Goal: Check status: Check status

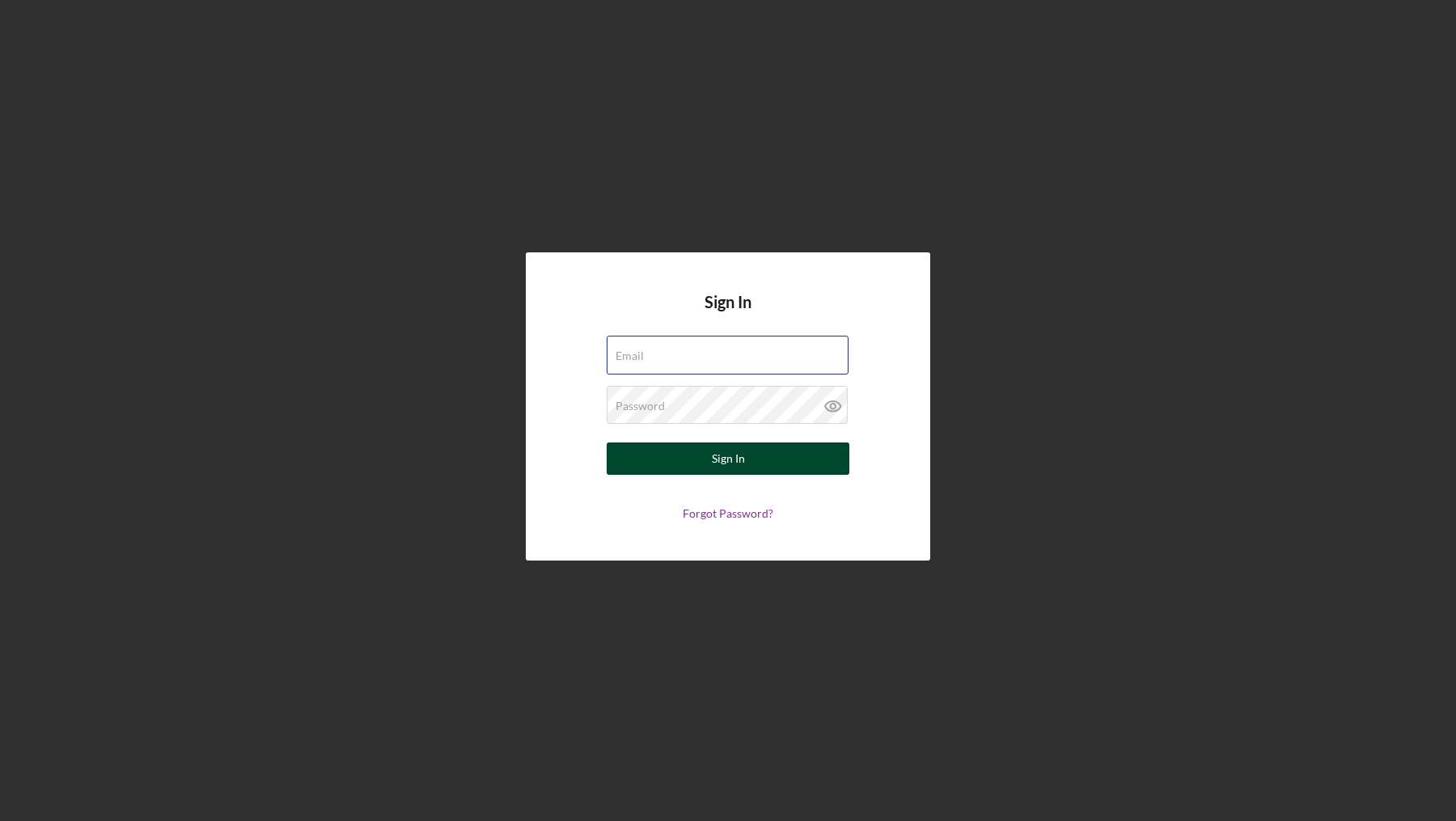
type input "[EMAIL_ADDRESS][DOMAIN_NAME]"
click at [729, 458] on div "Sign In" at bounding box center [728, 458] width 33 height 32
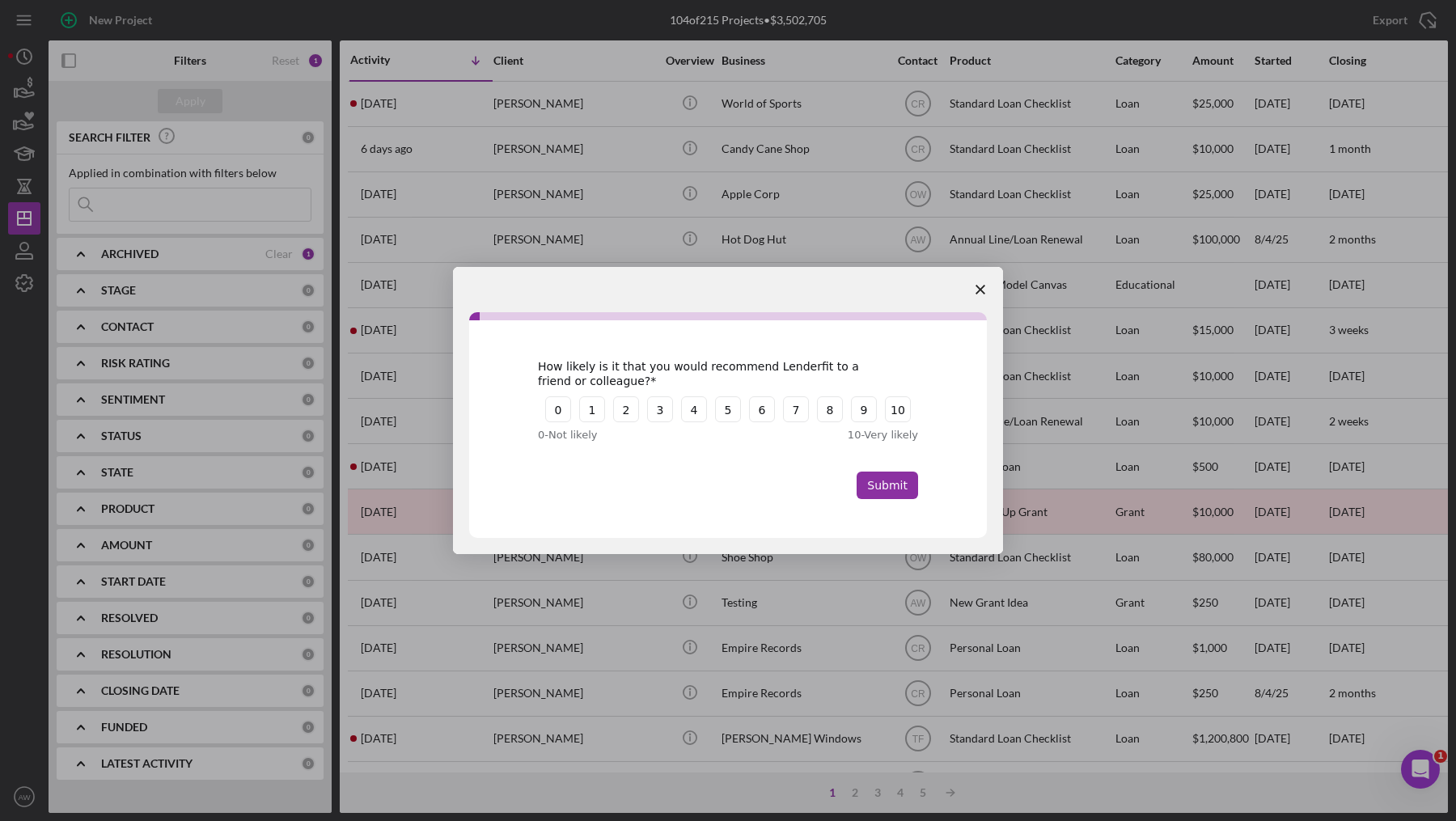
click at [982, 285] on icon "Close survey" at bounding box center [980, 289] width 9 height 9
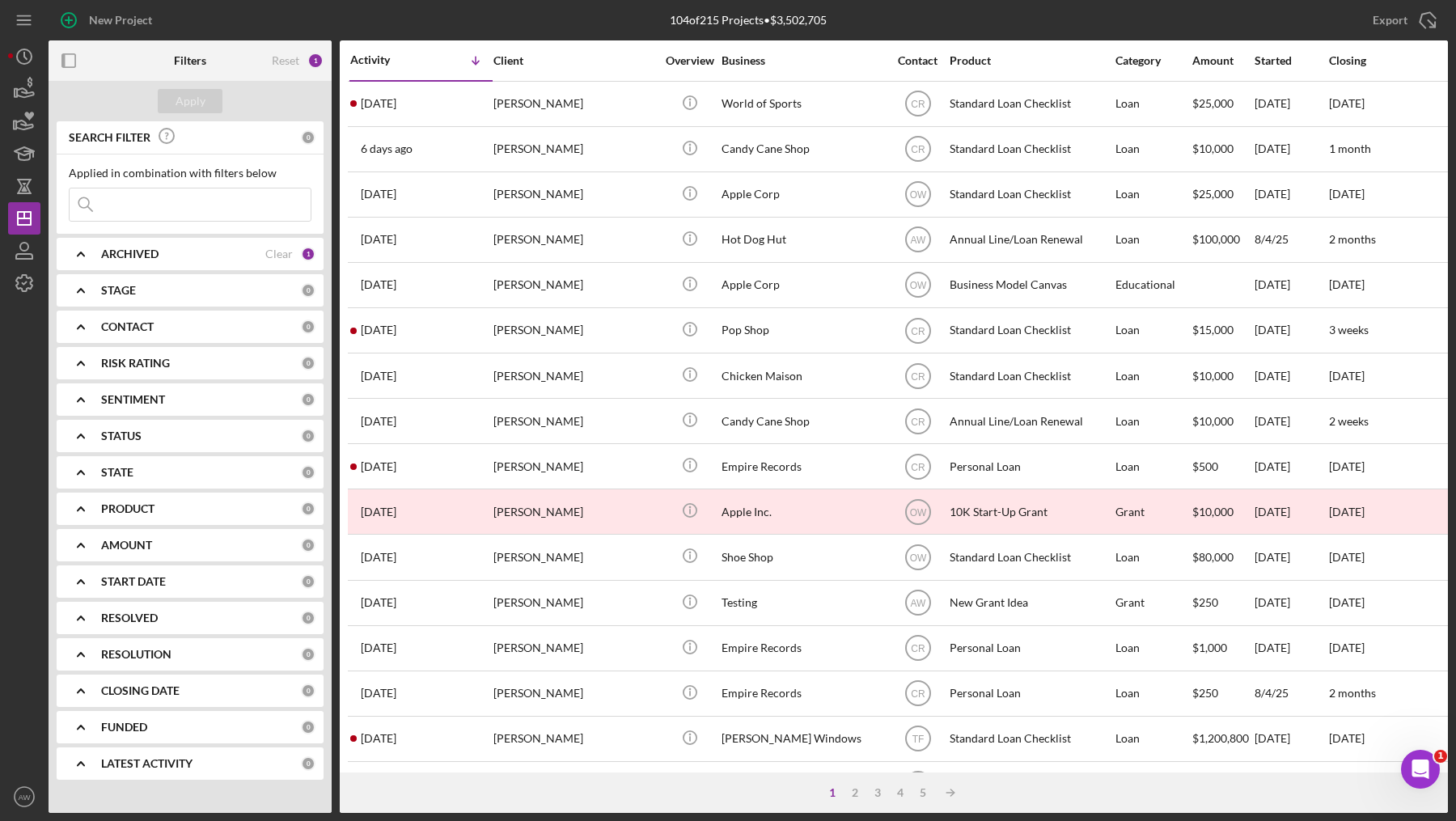
click at [133, 250] on b "ARCHIVED" at bounding box center [130, 254] width 57 height 13
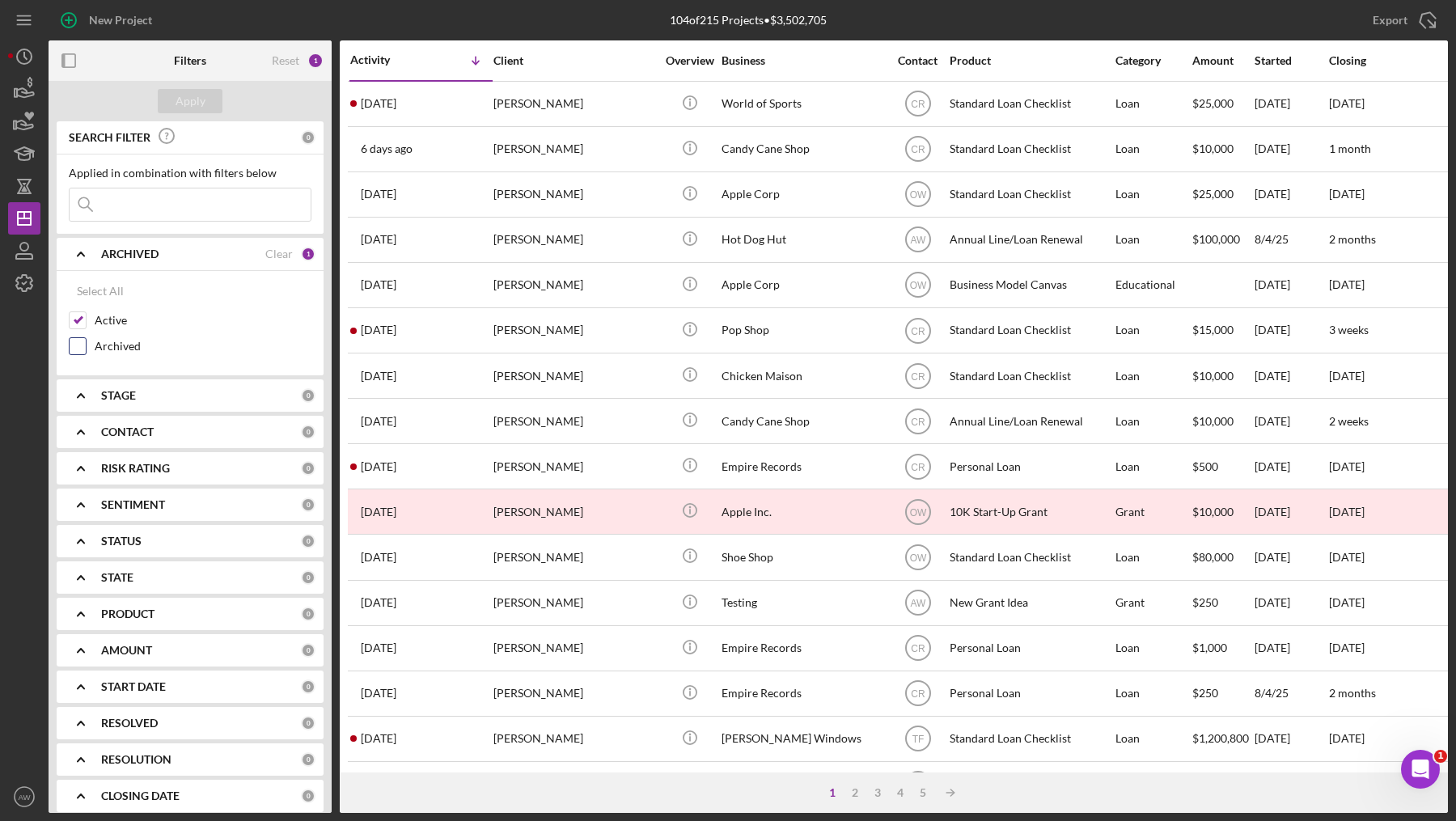
click at [87, 344] on div "Archived" at bounding box center [190, 351] width 243 height 26
click at [70, 341] on input "Archived" at bounding box center [77, 346] width 16 height 16
checkbox input "true"
click at [174, 103] on button "Apply" at bounding box center [190, 101] width 65 height 24
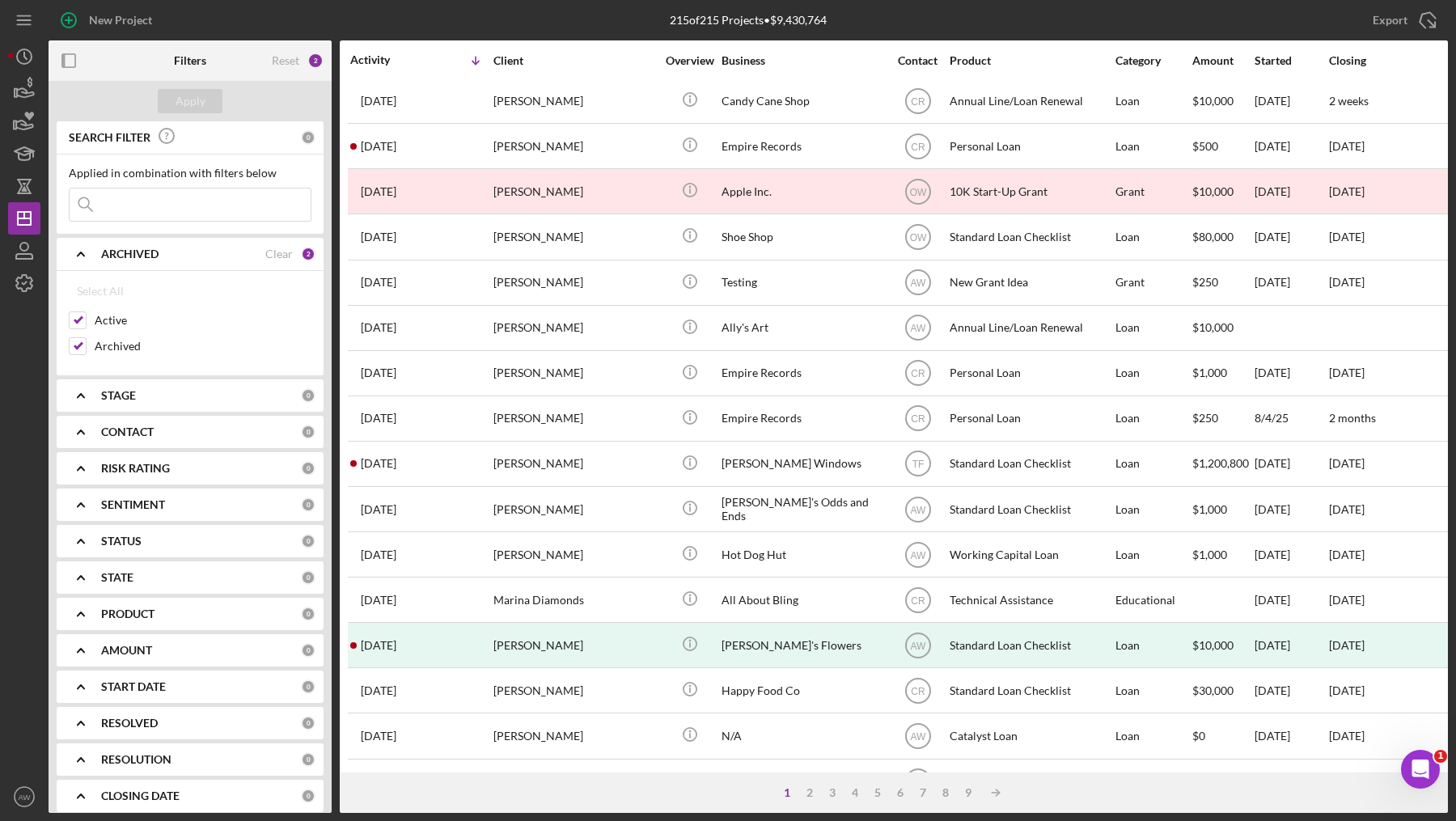
scroll to position [307, 0]
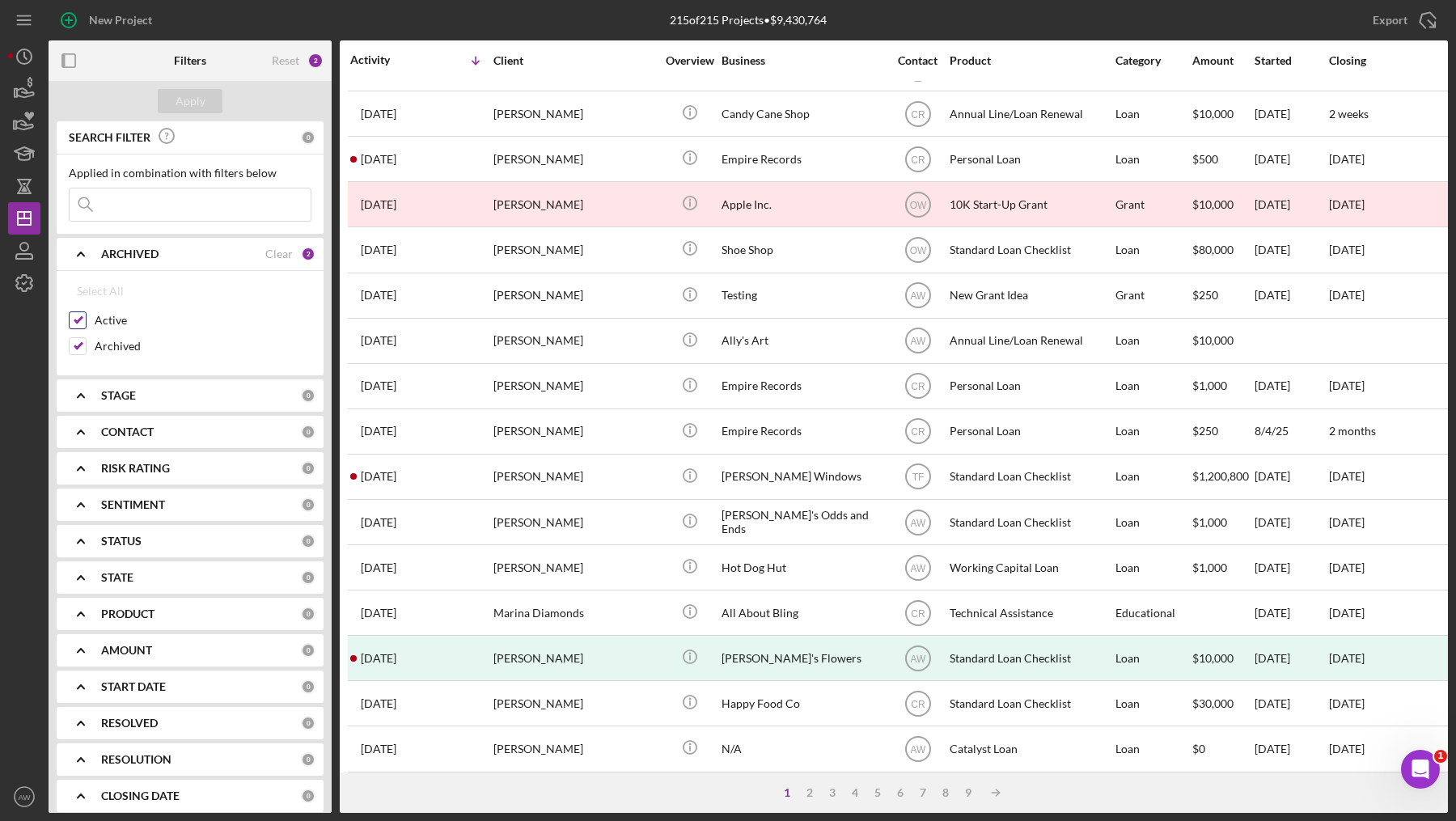
click at [79, 316] on input "Active" at bounding box center [77, 320] width 16 height 16
checkbox input "false"
click at [192, 100] on div "Apply" at bounding box center [190, 101] width 30 height 24
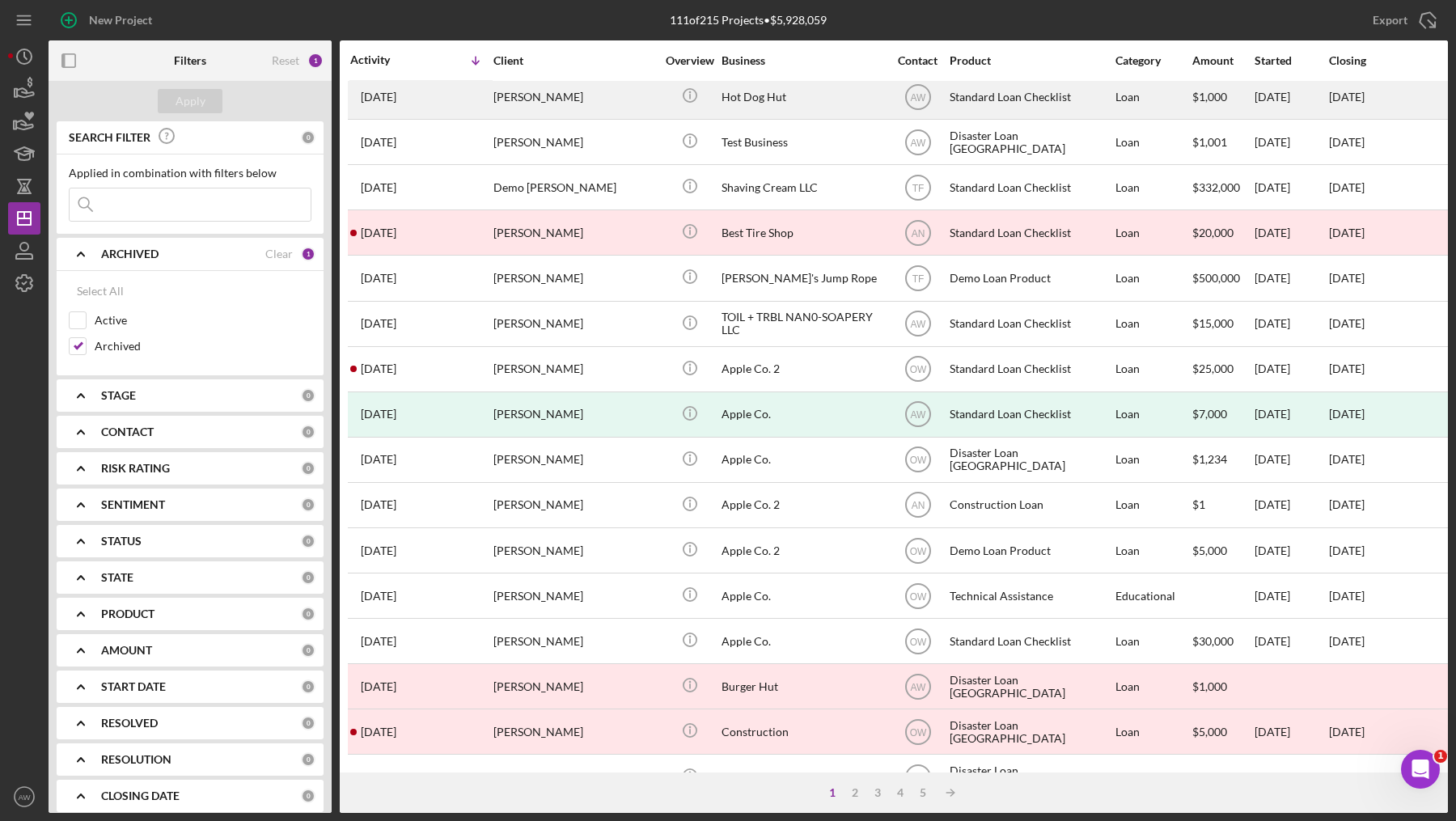
scroll to position [441, 0]
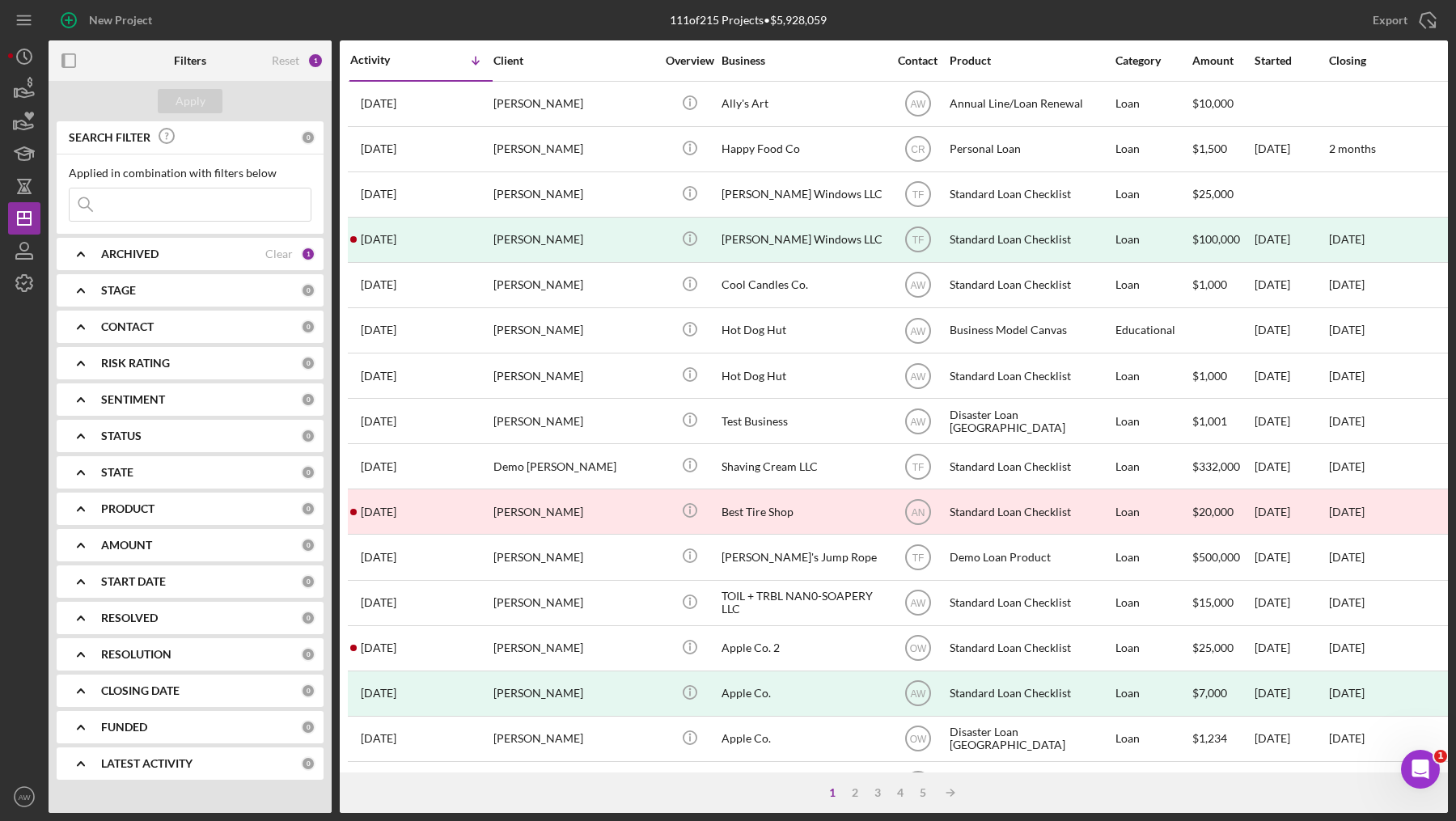
click at [160, 248] on div "ARCHIVED" at bounding box center [183, 254] width 164 height 13
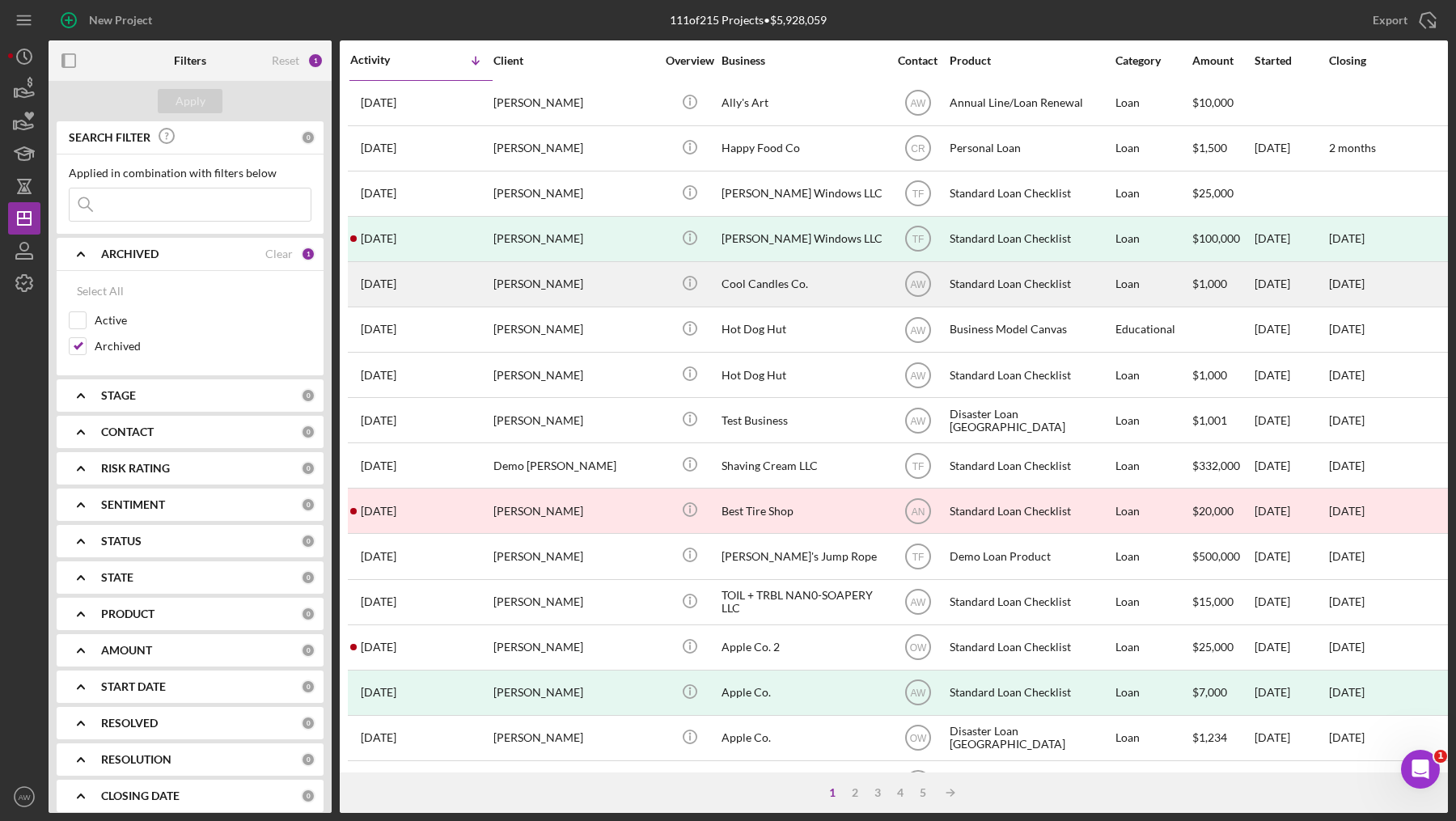
scroll to position [0, 0]
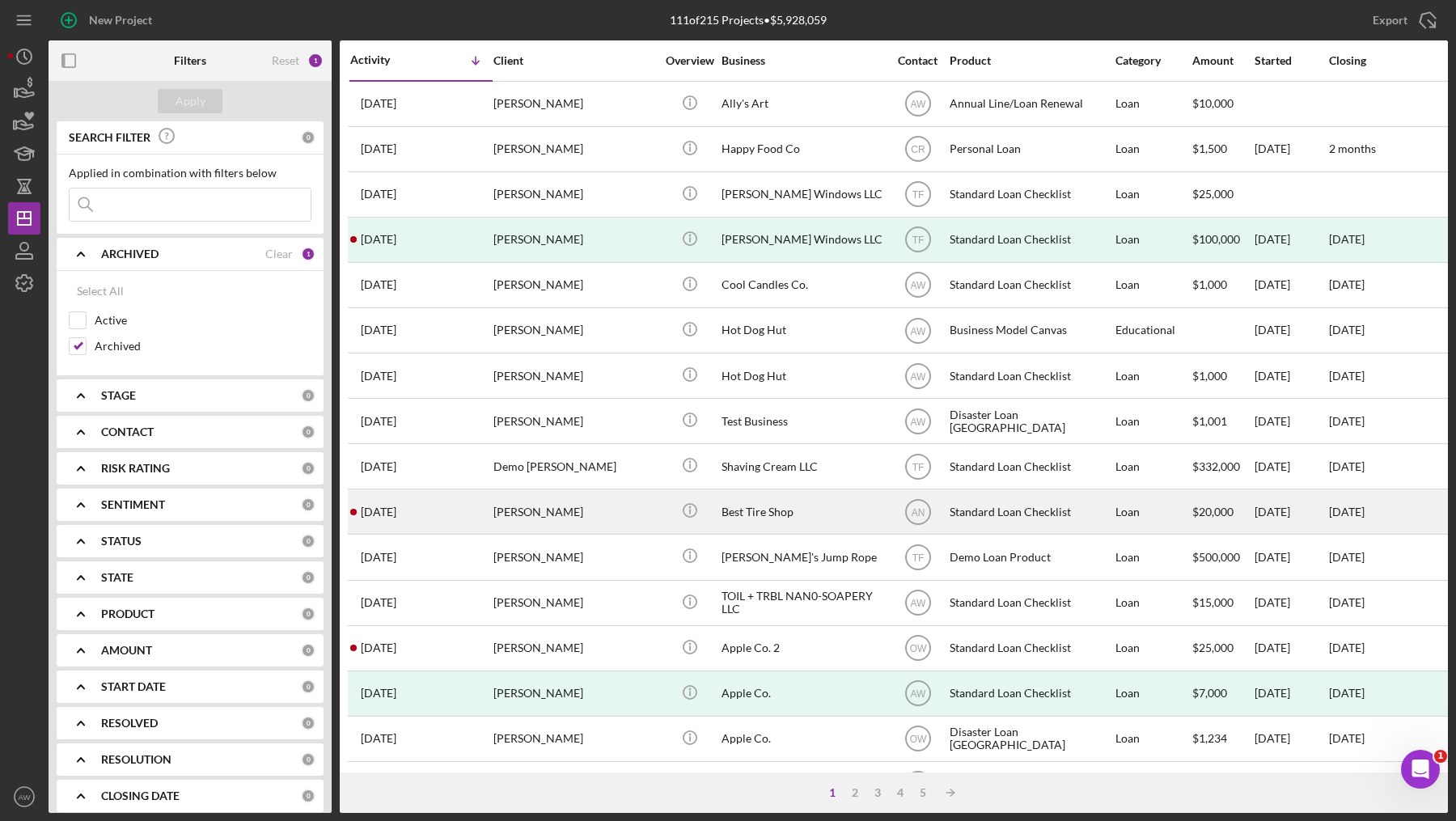
click at [610, 507] on div "[PERSON_NAME]" at bounding box center [574, 511] width 161 height 43
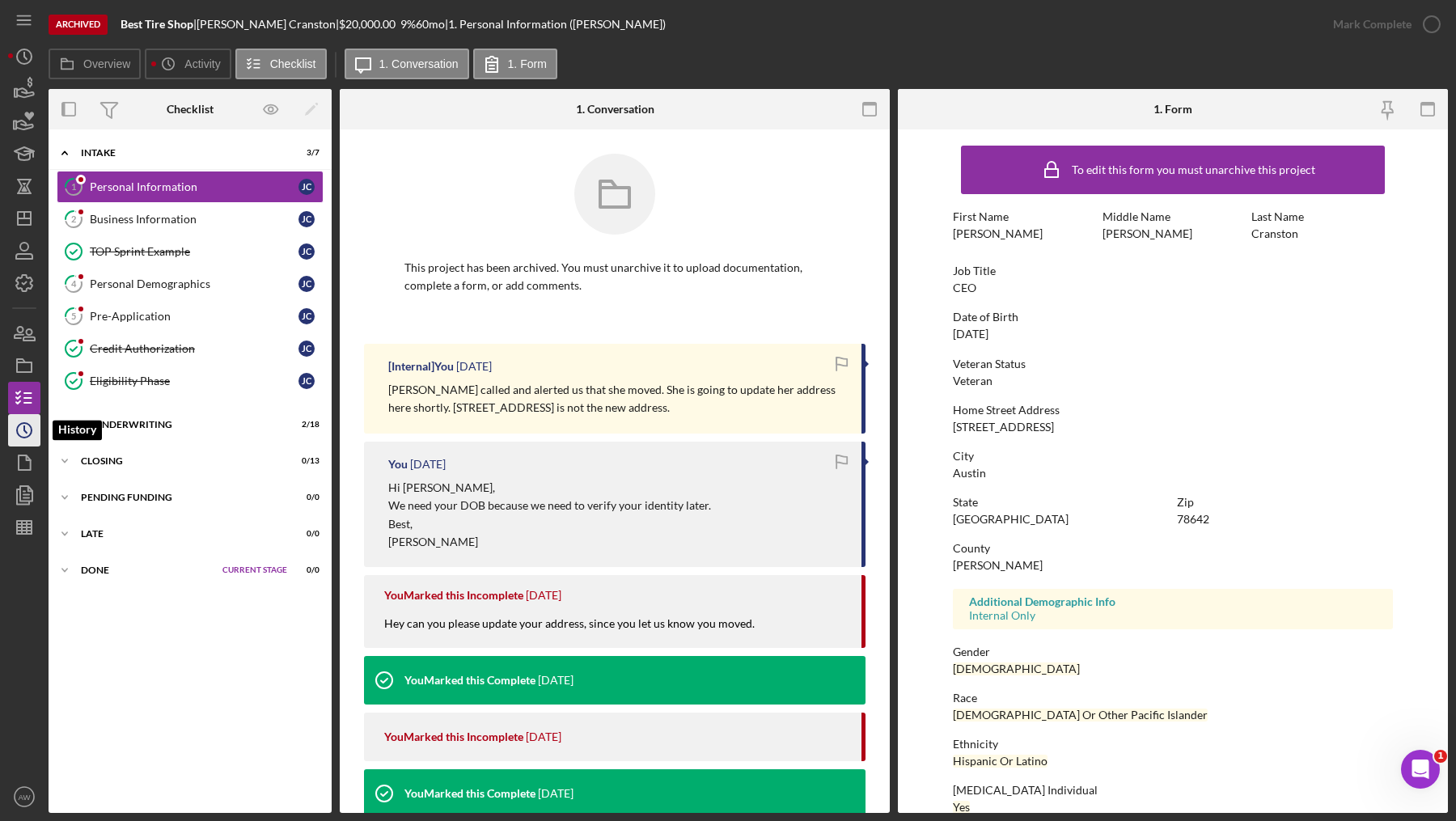
click at [24, 433] on icon "Icon/History" at bounding box center [24, 430] width 41 height 41
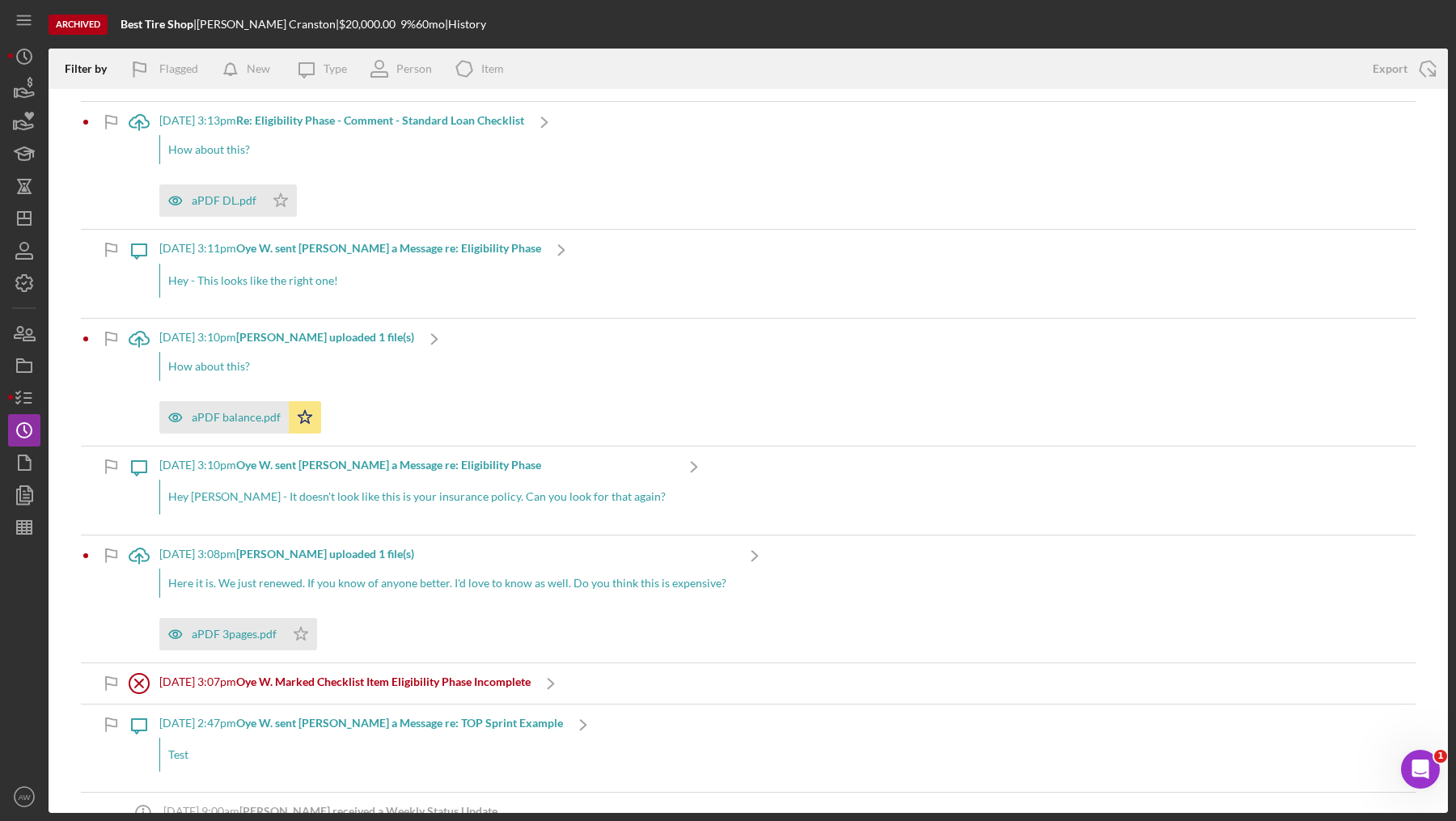
scroll to position [5552, 0]
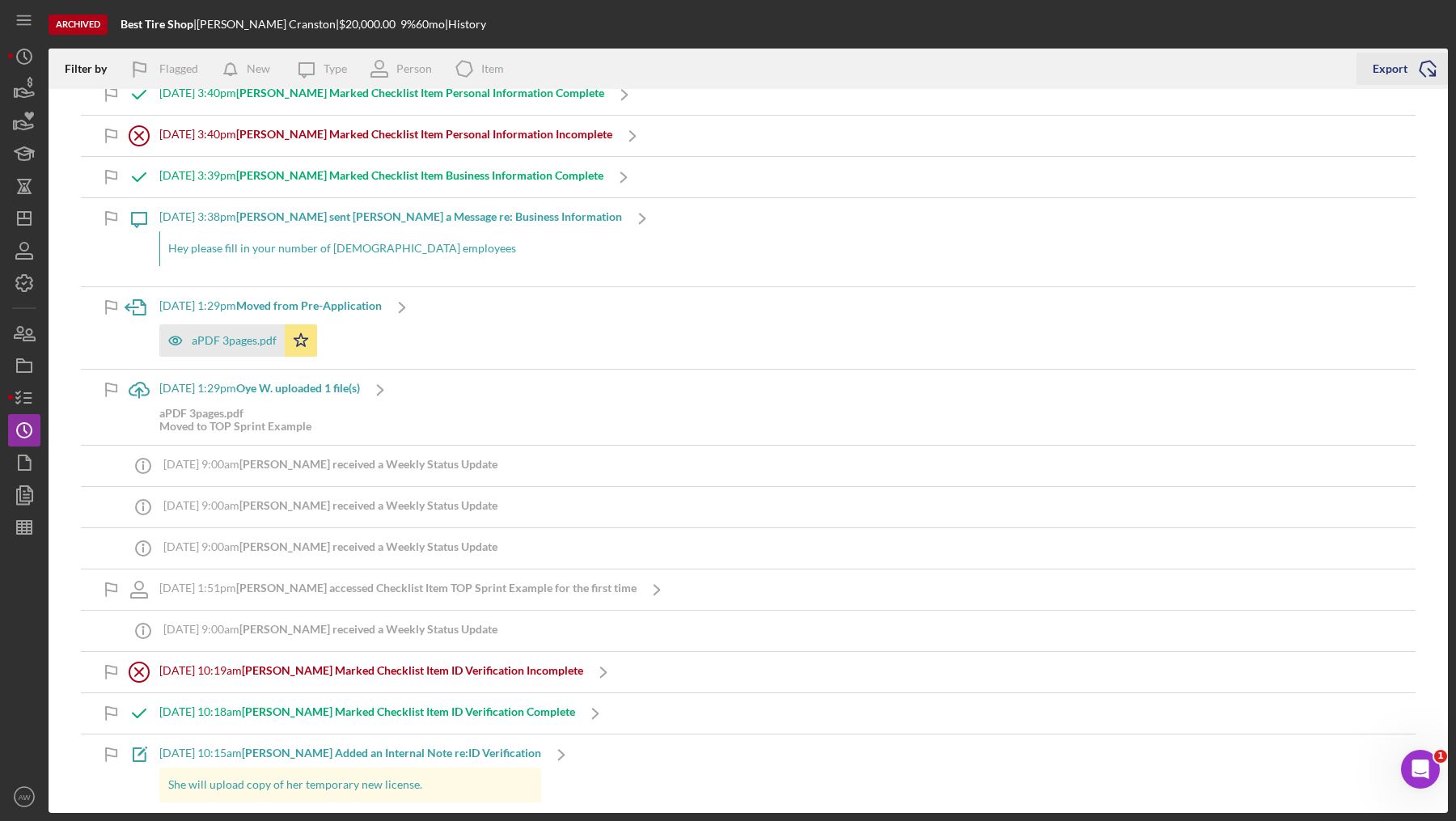
click at [1377, 76] on div "Export" at bounding box center [1389, 69] width 34 height 32
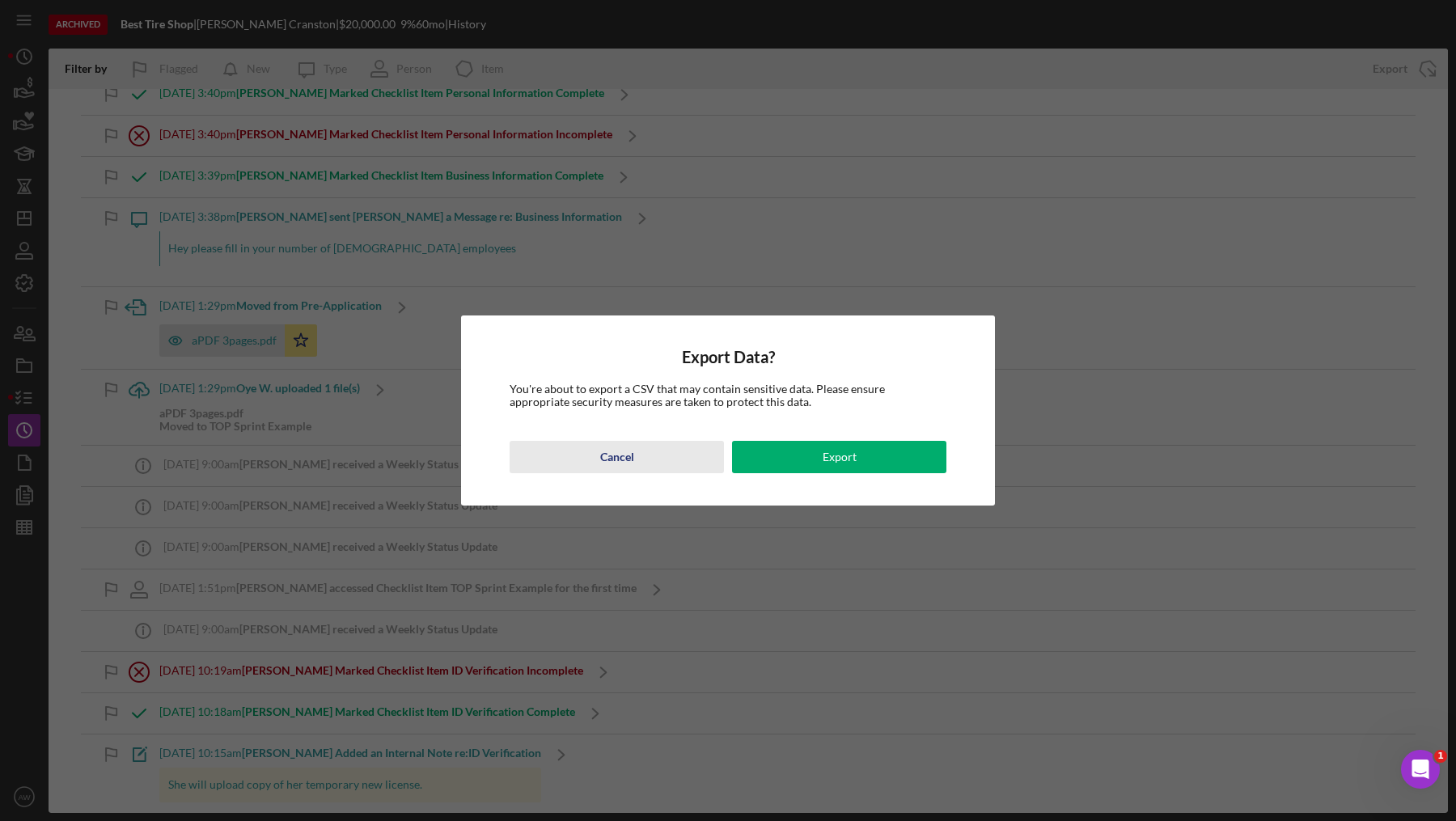
click at [629, 458] on div "Cancel" at bounding box center [617, 456] width 34 height 32
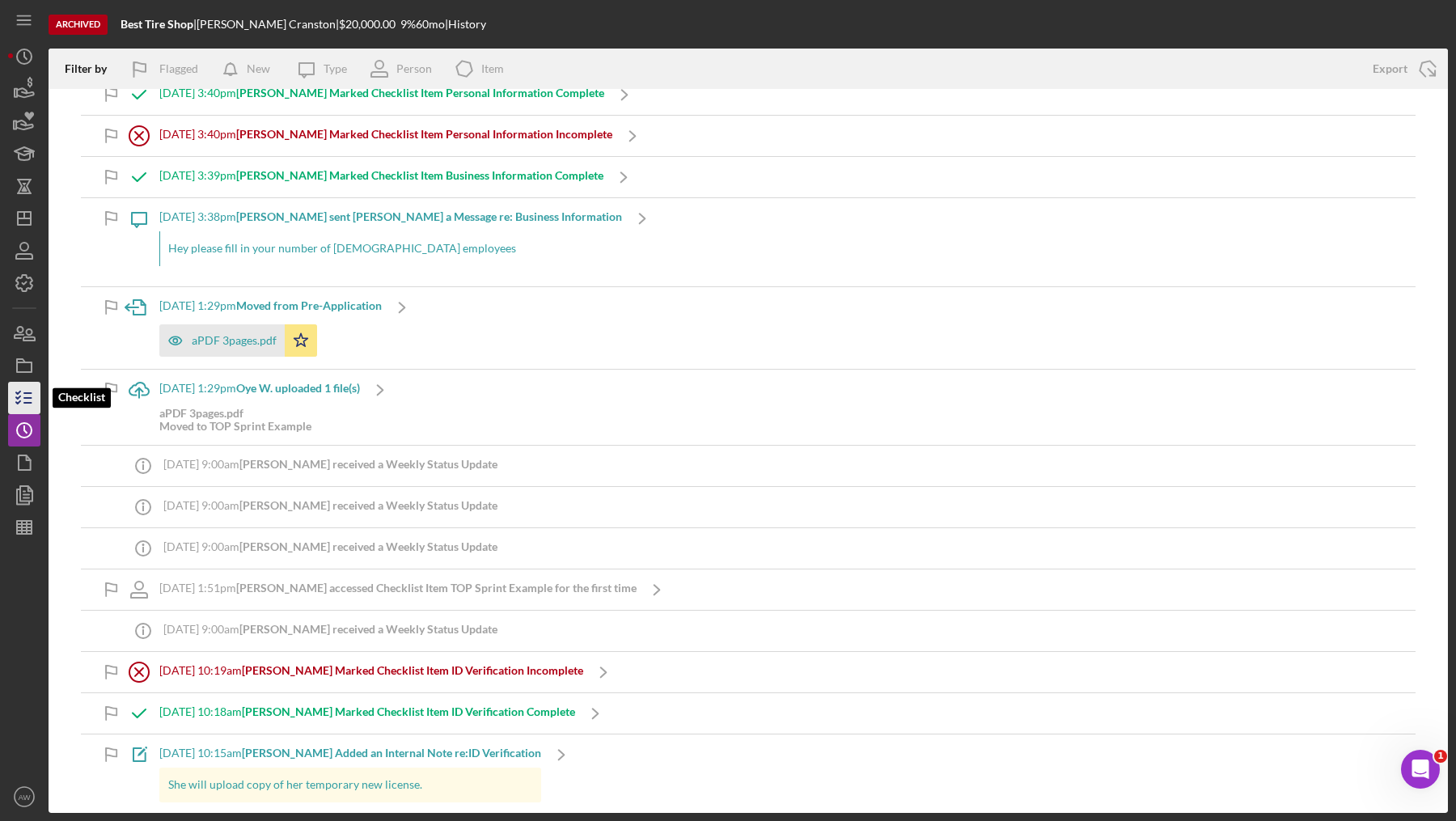
click at [21, 402] on icon "button" at bounding box center [24, 398] width 41 height 41
